Goal: Download file/media

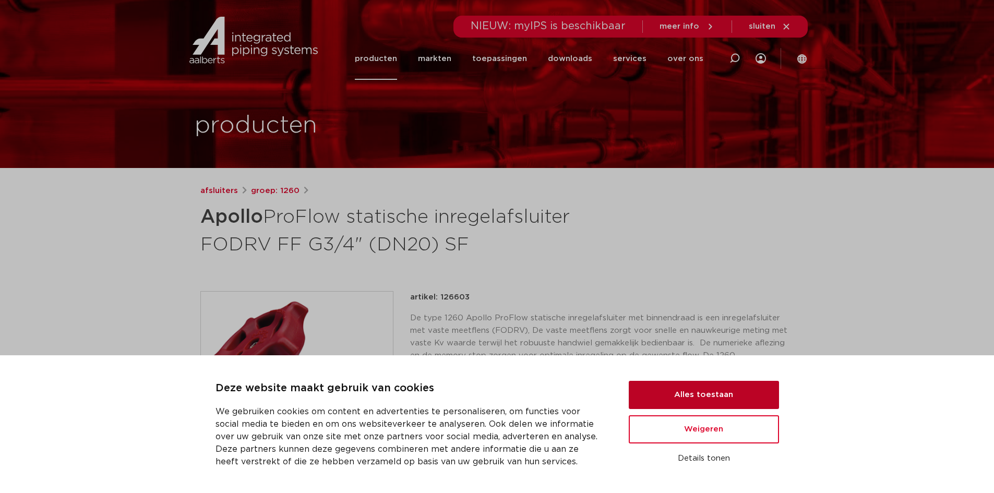
click at [715, 398] on button "Alles toestaan" at bounding box center [704, 395] width 150 height 28
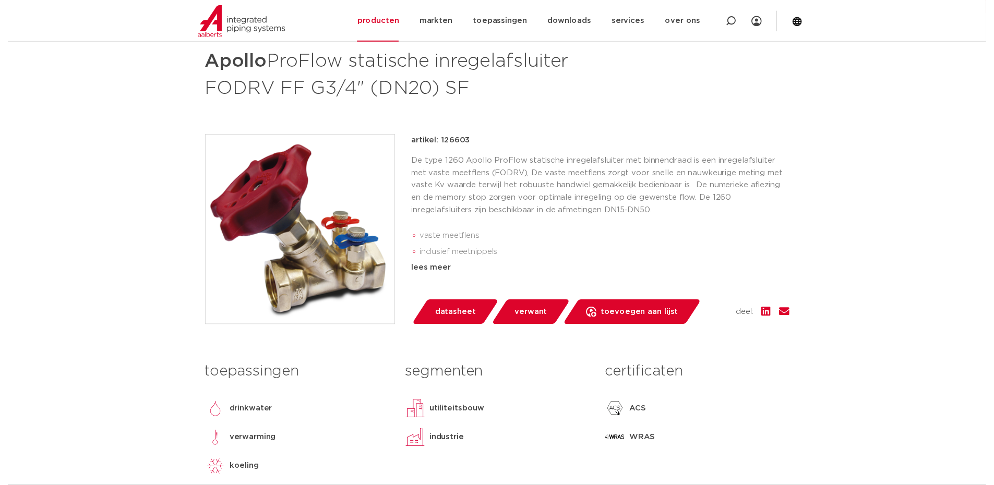
scroll to position [157, 0]
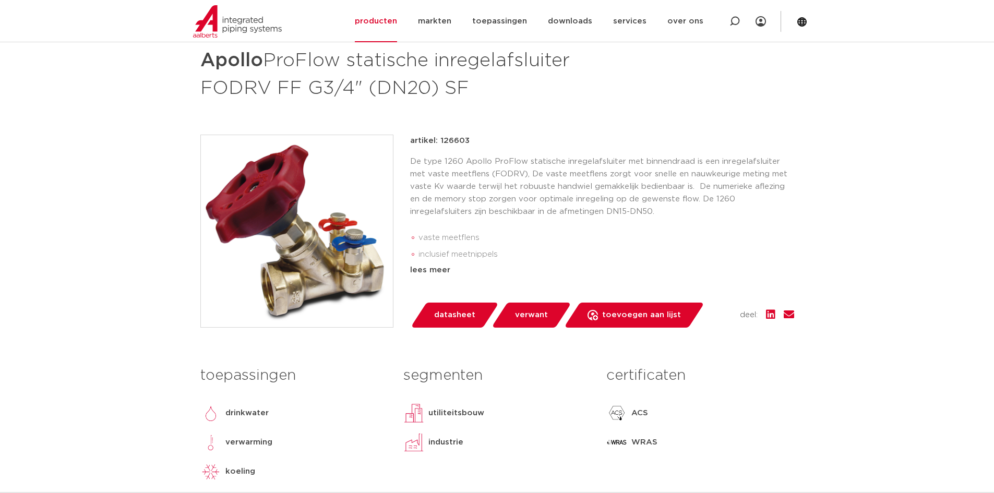
click at [451, 310] on span "datasheet" at bounding box center [454, 315] width 41 height 17
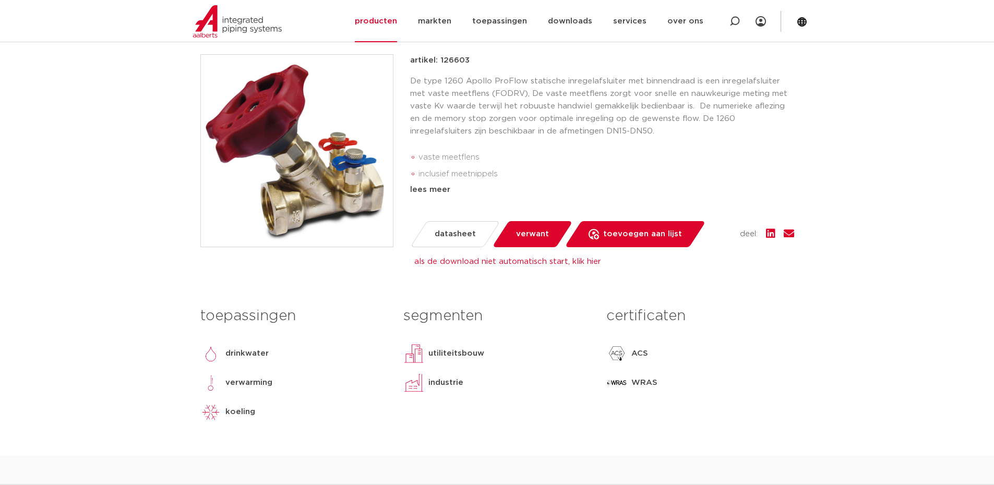
scroll to position [261, 0]
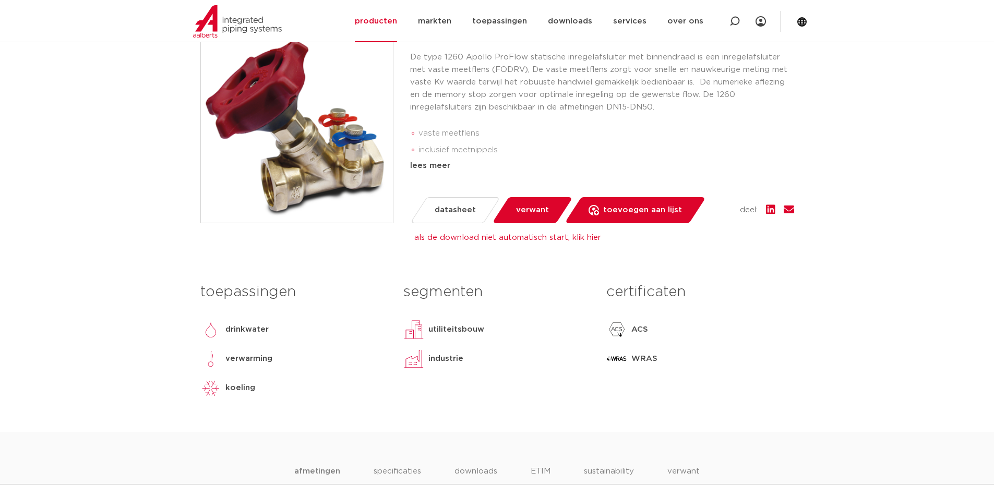
click at [461, 236] on link "als de download niet automatisch start, klik hier" at bounding box center [507, 238] width 187 height 8
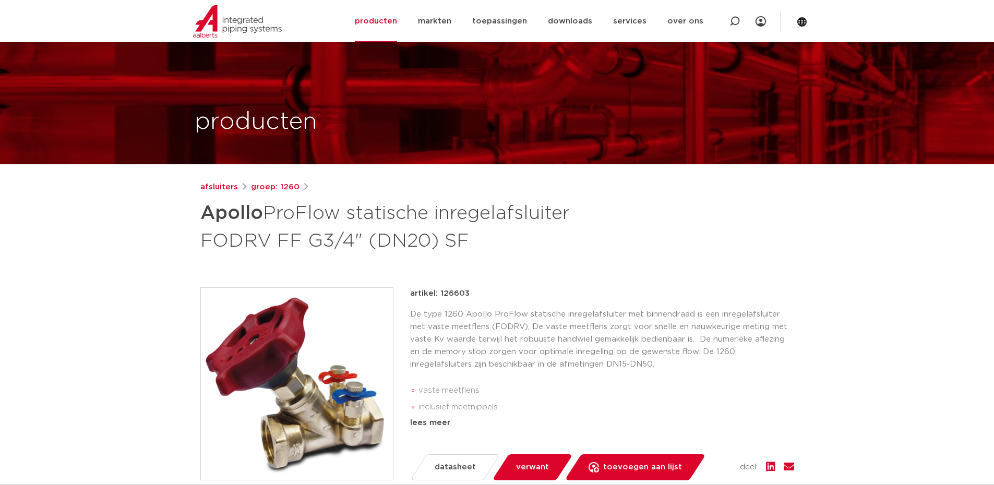
scroll to position [0, 0]
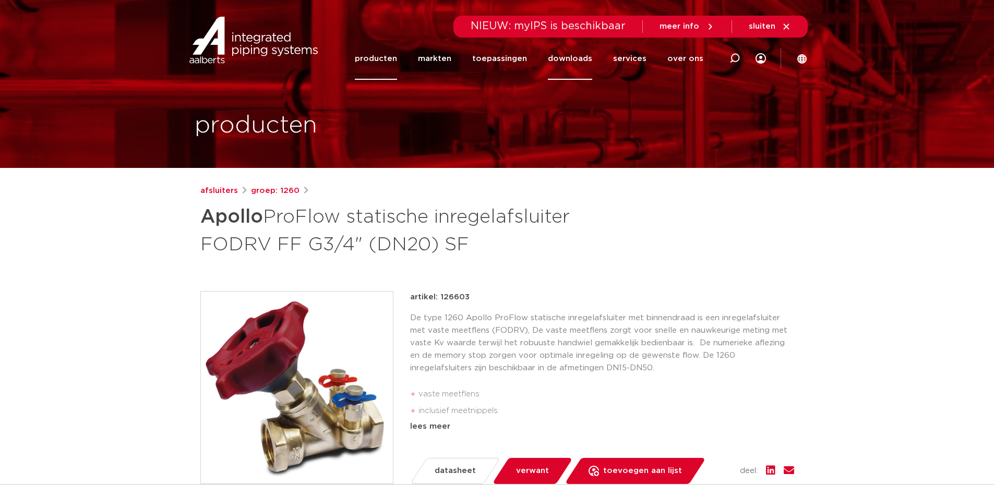
click at [583, 61] on link "downloads" at bounding box center [570, 59] width 44 height 42
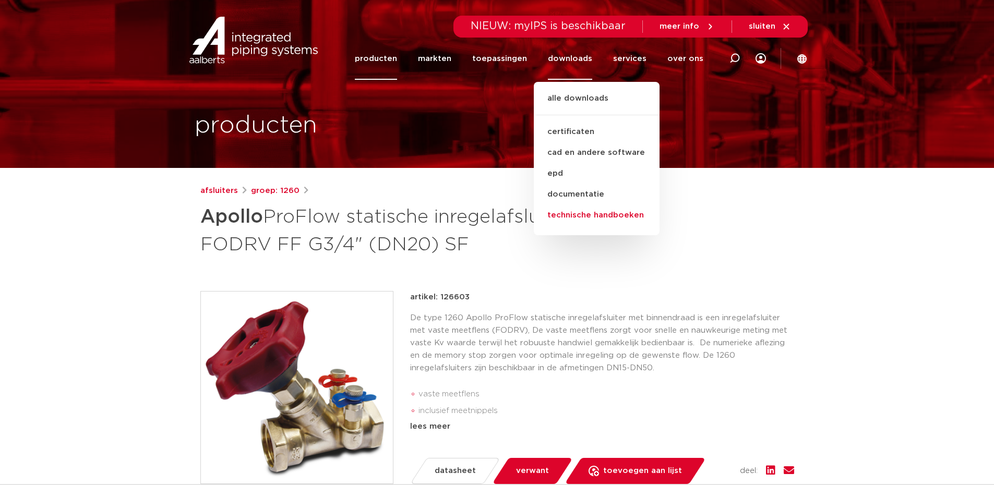
click at [585, 215] on link "technische handboeken" at bounding box center [597, 215] width 126 height 21
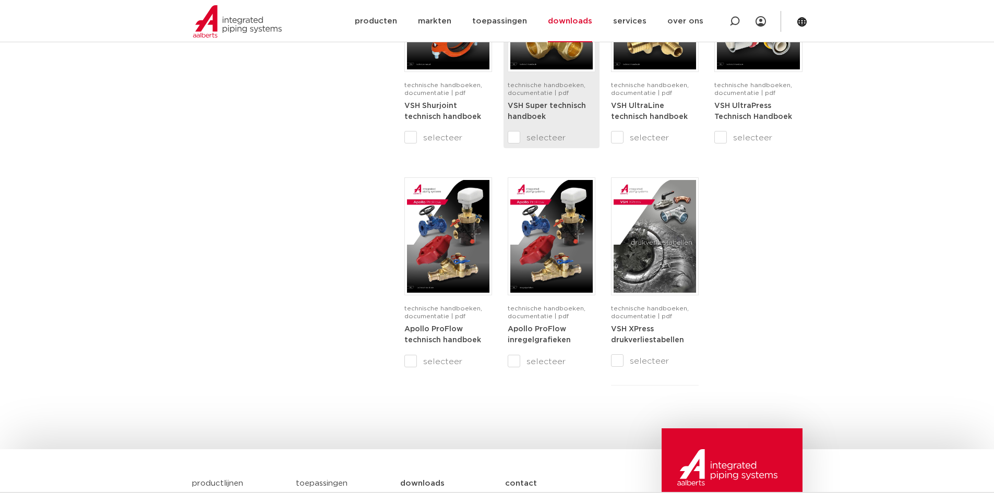
scroll to position [783, 0]
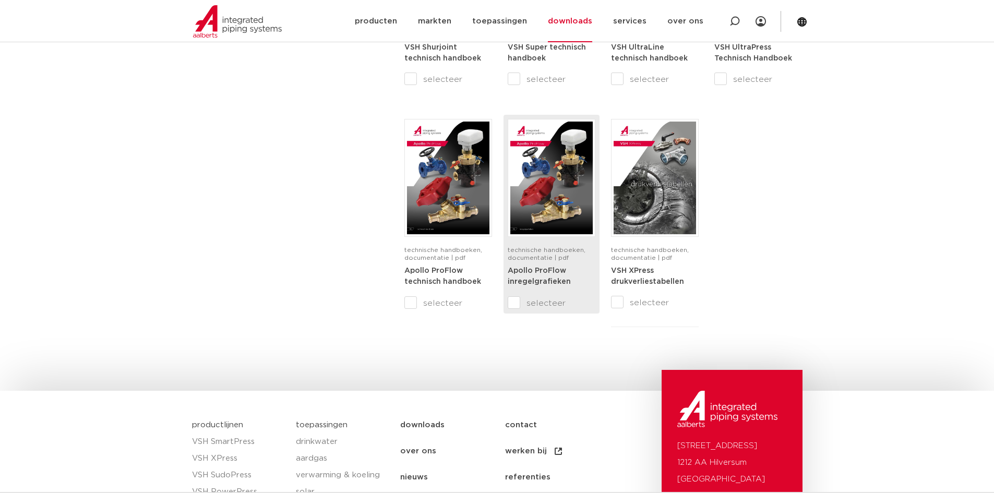
click at [517, 305] on input "selecteer" at bounding box center [530, 303] width 44 height 13
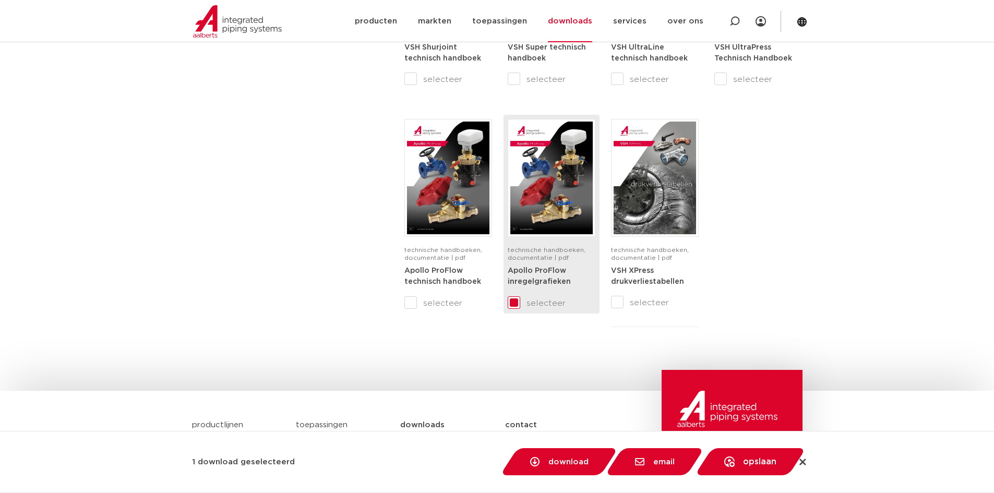
click at [558, 215] on img at bounding box center [551, 178] width 82 height 113
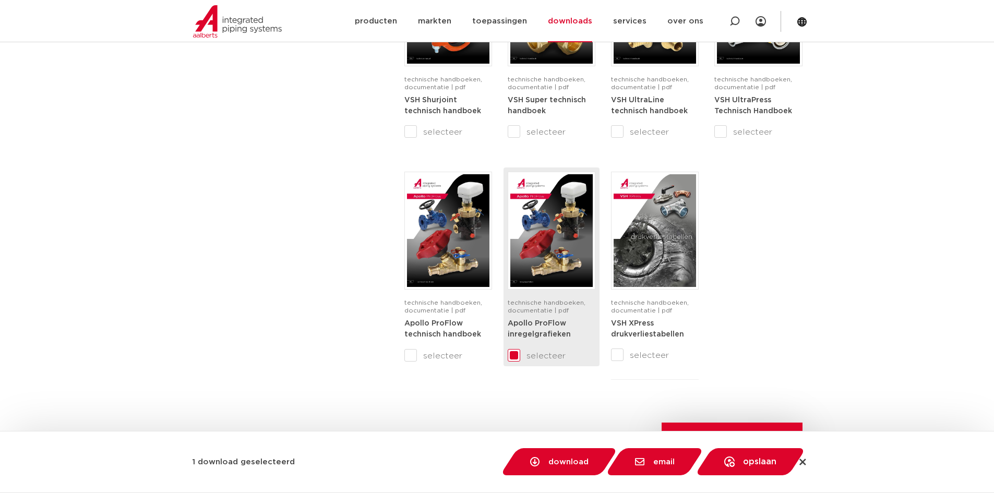
scroll to position [730, 0]
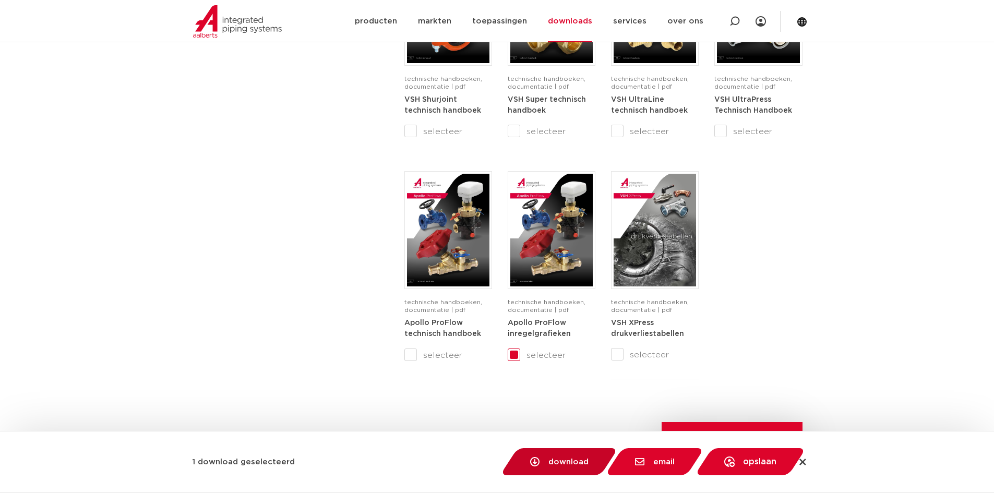
click at [550, 464] on span "download" at bounding box center [568, 462] width 40 height 8
checkbox input "false"
